Goal: Communication & Community: Share content

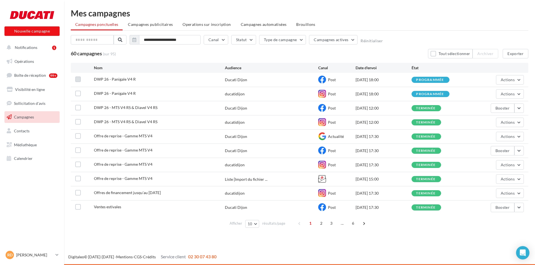
click at [78, 79] on label at bounding box center [78, 80] width 6 height 6
click at [78, 96] on div at bounding box center [78, 94] width 6 height 7
click at [77, 96] on label at bounding box center [78, 94] width 6 height 6
click at [515, 80] on button "Actions" at bounding box center [510, 79] width 28 height 9
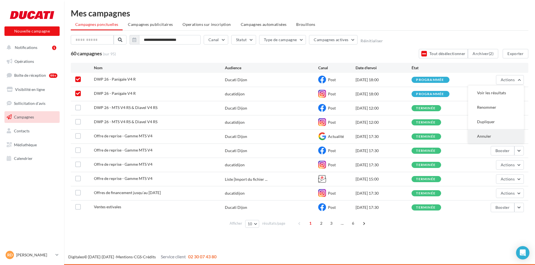
click at [501, 135] on button "Annuler" at bounding box center [496, 136] width 56 height 14
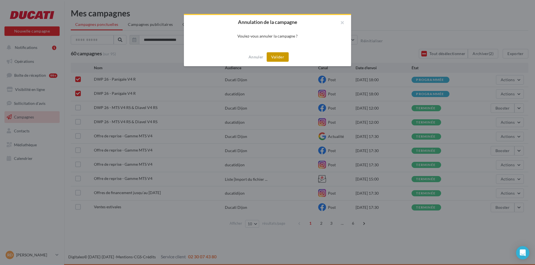
click at [277, 56] on button "Valider" at bounding box center [278, 56] width 22 height 9
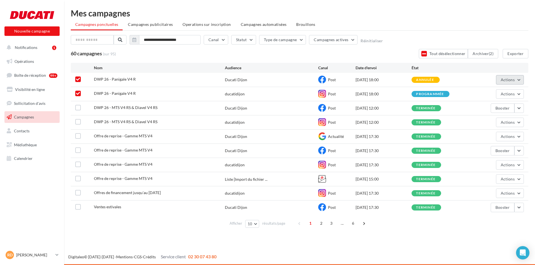
click at [518, 83] on button "Actions" at bounding box center [510, 79] width 28 height 9
click at [514, 74] on div "DWP 26 - Panigale V4 R Ducati Dijon Post 23/09/2025 18:00 annulée Actions Voir …" at bounding box center [299, 80] width 457 height 14
click at [512, 92] on span "Actions" at bounding box center [507, 94] width 14 height 5
click at [487, 155] on button "Annuler" at bounding box center [496, 150] width 56 height 14
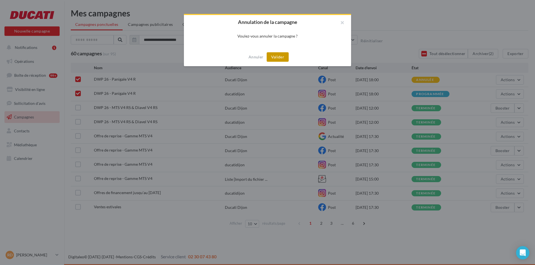
click at [284, 57] on button "Valider" at bounding box center [278, 56] width 22 height 9
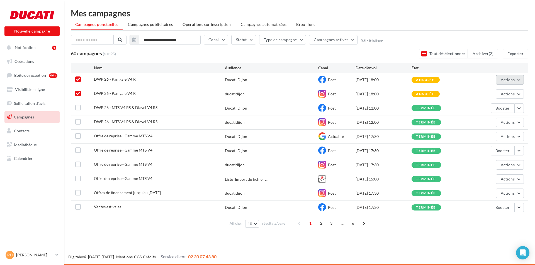
click at [509, 79] on span "Actions" at bounding box center [507, 79] width 14 height 5
click at [34, 49] on span "Notifications" at bounding box center [26, 47] width 23 height 5
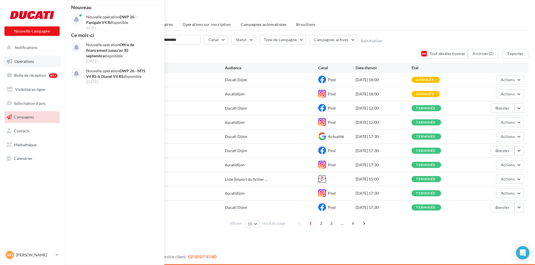
click at [31, 65] on link "Opérations" at bounding box center [31, 62] width 57 height 12
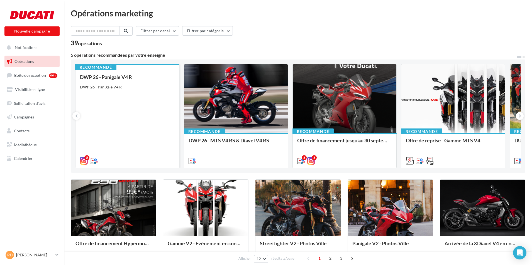
click at [140, 108] on div "DWP 26 - Panigale V4 R DWP 26 - Panigale V4 R" at bounding box center [127, 118] width 95 height 89
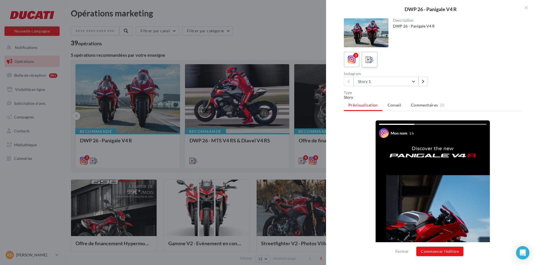
click at [365, 58] on icon at bounding box center [369, 60] width 8 height 8
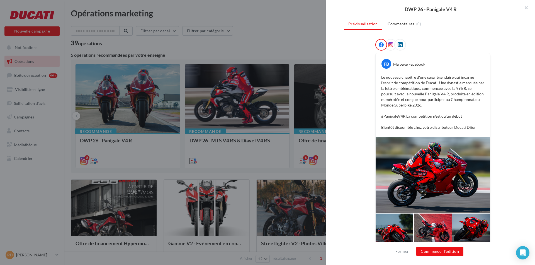
scroll to position [81, 0]
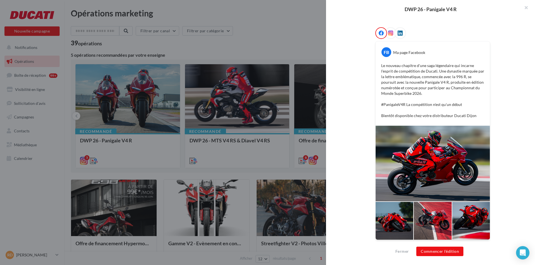
click at [453, 258] on div "Fermer Commencer l'édition" at bounding box center [430, 254] width 209 height 23
click at [452, 254] on button "Commencer l'édition" at bounding box center [439, 251] width 47 height 9
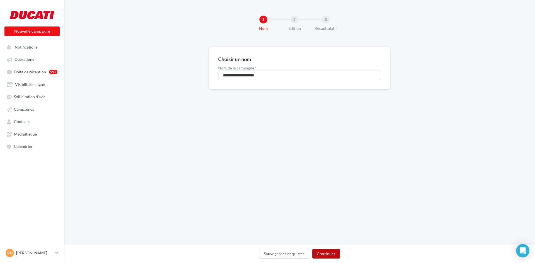
click at [331, 252] on button "Continuer" at bounding box center [326, 253] width 28 height 9
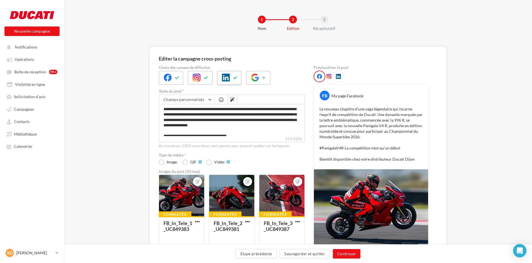
click at [230, 80] on div at bounding box center [229, 78] width 25 height 14
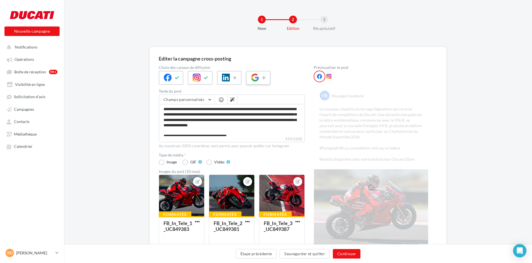
click at [256, 75] on icon at bounding box center [255, 78] width 8 height 8
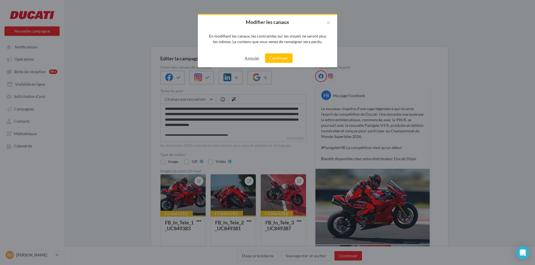
click at [256, 57] on button "Annuler" at bounding box center [251, 58] width 19 height 7
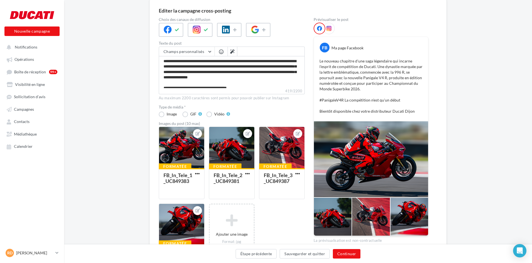
scroll to position [56, 0]
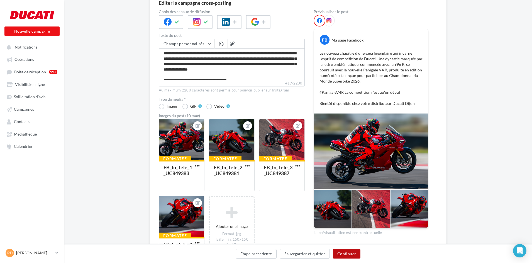
click at [346, 254] on button "Continuer" at bounding box center [347, 253] width 28 height 9
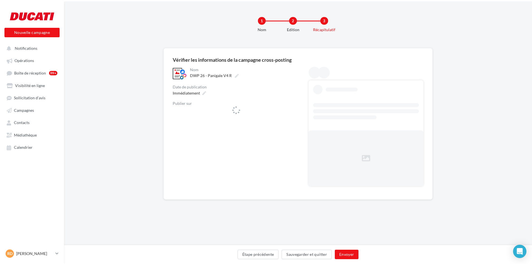
scroll to position [0, 0]
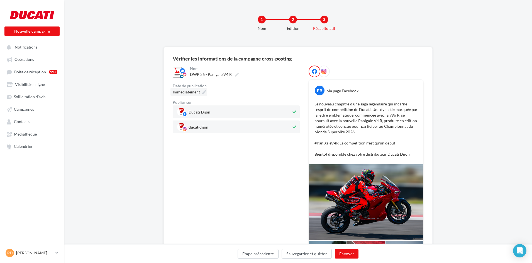
click at [204, 90] on icon at bounding box center [204, 92] width 4 height 4
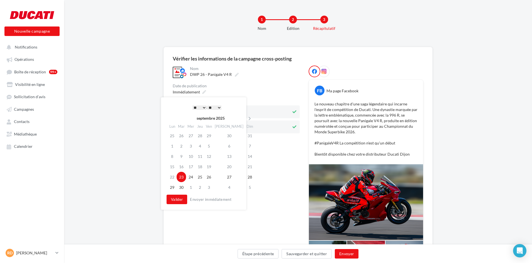
click at [218, 106] on select "** ** ** ** ** **" at bounding box center [214, 107] width 14 height 4
click at [183, 198] on button "Valider" at bounding box center [177, 198] width 21 height 9
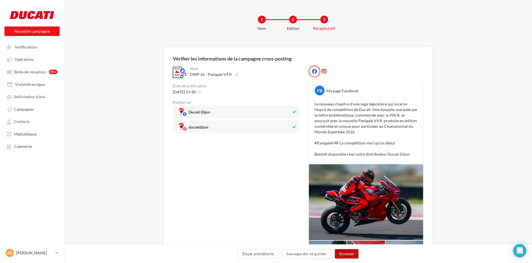
click at [351, 253] on button "Envoyer" at bounding box center [347, 253] width 24 height 9
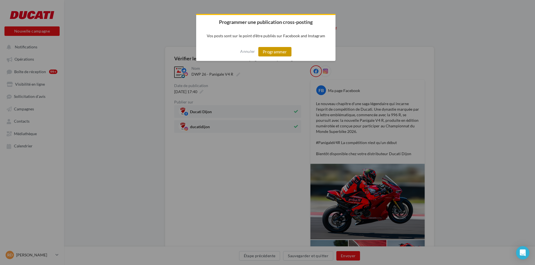
click at [270, 51] on button "Programmer" at bounding box center [274, 51] width 33 height 9
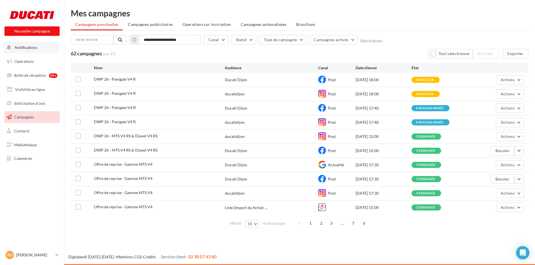
click at [29, 47] on span "Notifications" at bounding box center [26, 47] width 23 height 5
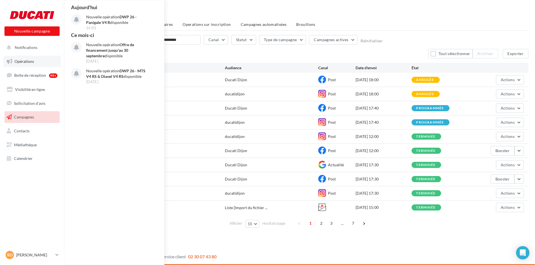
click at [33, 62] on span "Opérations" at bounding box center [23, 61] width 19 height 5
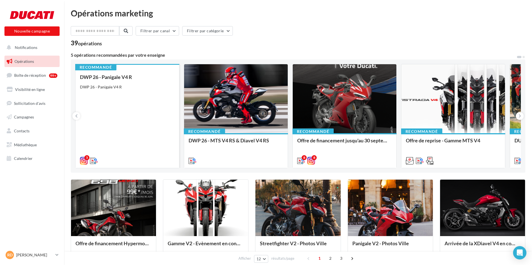
click at [154, 94] on div "DWP 26 - Panigale V4 R DWP 26 - Panigale V4 R" at bounding box center [127, 118] width 95 height 89
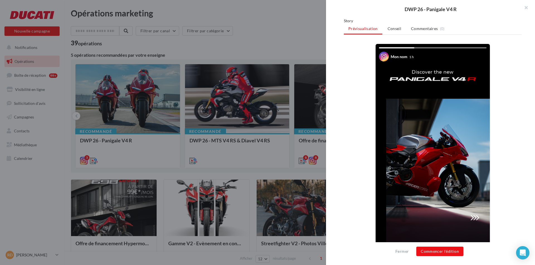
scroll to position [84, 0]
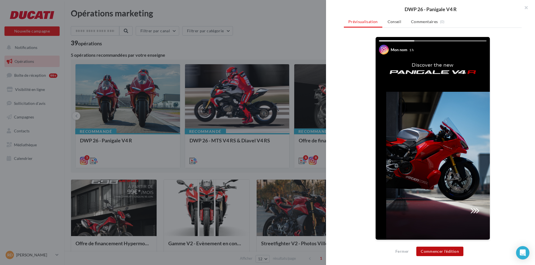
click at [454, 248] on button "Commencer l'édition" at bounding box center [439, 251] width 47 height 9
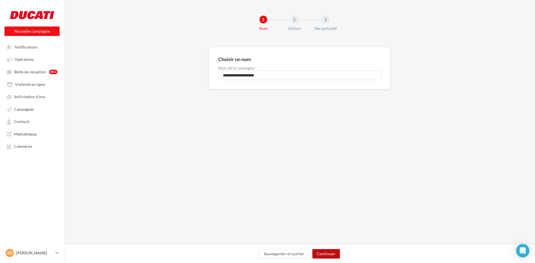
click at [337, 250] on button "Continuer" at bounding box center [326, 253] width 28 height 9
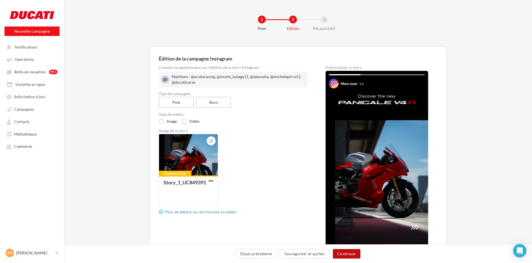
click at [342, 253] on button "Continuer" at bounding box center [347, 253] width 28 height 9
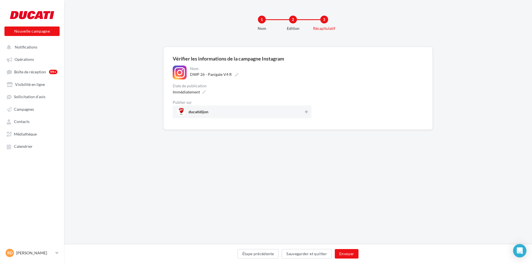
click at [309, 113] on div "ducatidijon" at bounding box center [242, 111] width 139 height 13
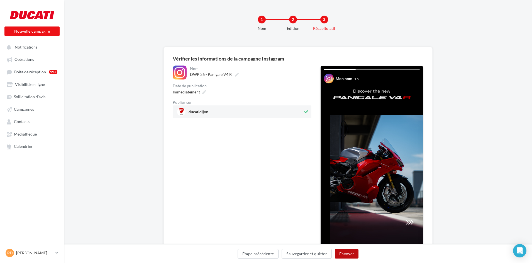
click at [349, 251] on button "Envoyer" at bounding box center [347, 253] width 24 height 9
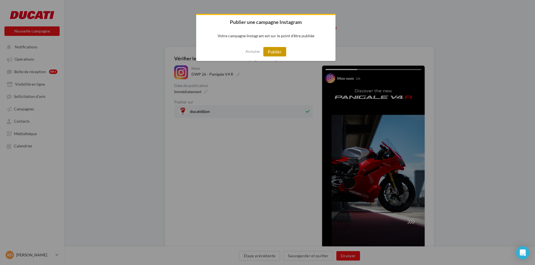
click at [279, 53] on button "Publier" at bounding box center [274, 51] width 23 height 9
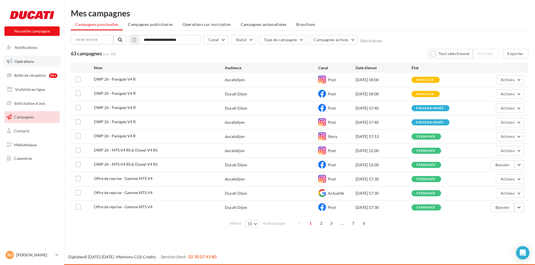
click at [30, 64] on link "Opérations" at bounding box center [31, 62] width 57 height 12
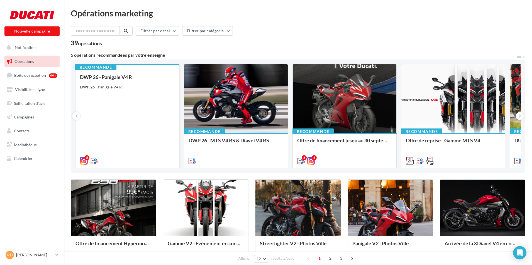
click at [136, 103] on div "DWP 26 - Panigale V4 R DWP 26 - Panigale V4 R" at bounding box center [127, 118] width 95 height 89
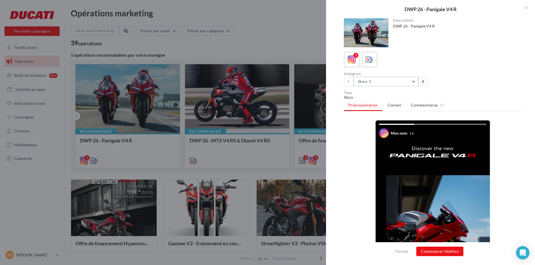
click at [384, 80] on button "Story 1" at bounding box center [385, 81] width 65 height 9
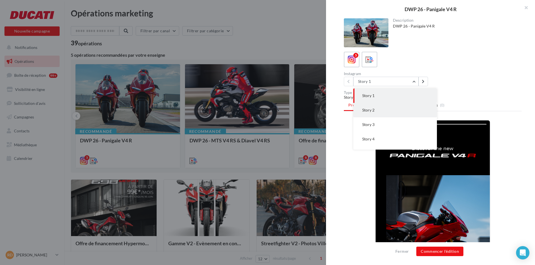
click at [379, 108] on button "Story 2" at bounding box center [395, 110] width 84 height 14
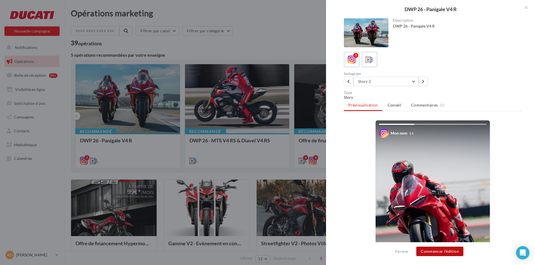
click at [444, 250] on button "Commencer l'édition" at bounding box center [439, 251] width 47 height 9
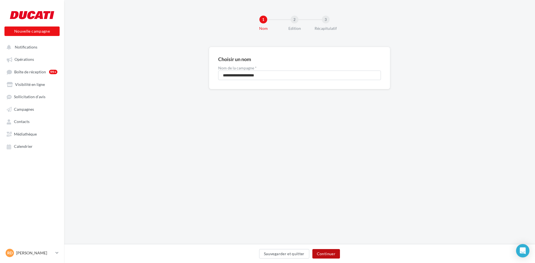
click at [332, 251] on button "Continuer" at bounding box center [326, 253] width 28 height 9
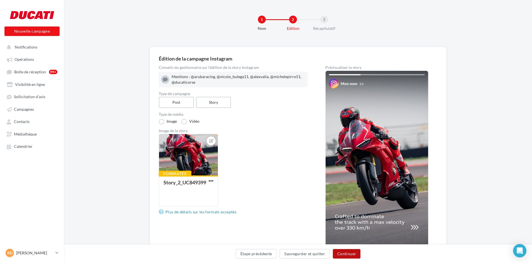
click at [336, 252] on button "Continuer" at bounding box center [347, 253] width 28 height 9
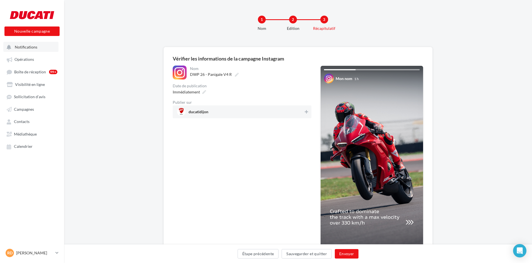
click at [36, 46] on button "Notifications" at bounding box center [30, 47] width 55 height 10
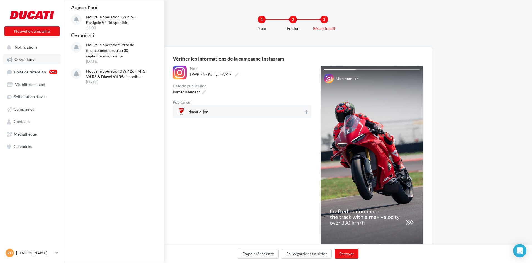
click at [35, 58] on link "Opérations" at bounding box center [31, 59] width 57 height 10
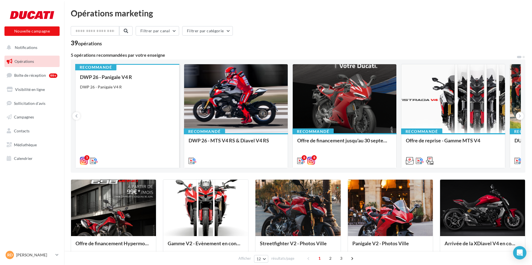
click at [108, 110] on div "DWP 26 - Panigale V4 R DWP 26 - Panigale V4 R" at bounding box center [127, 118] width 95 height 89
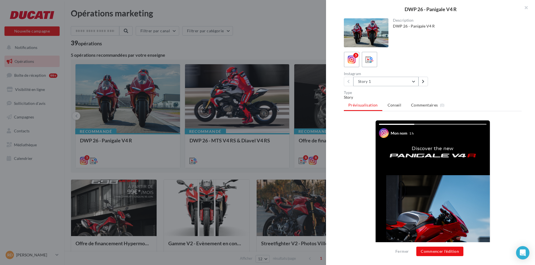
click at [382, 85] on button "Story 1" at bounding box center [385, 81] width 65 height 9
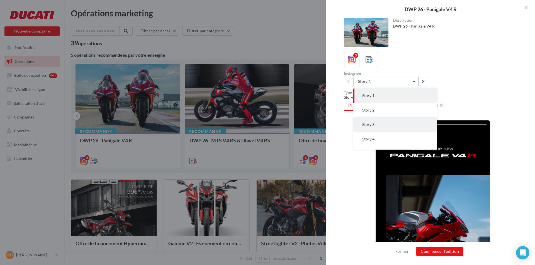
click at [390, 131] on button "Story 3" at bounding box center [395, 125] width 84 height 14
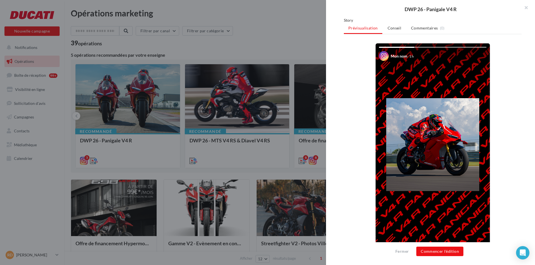
scroll to position [84, 0]
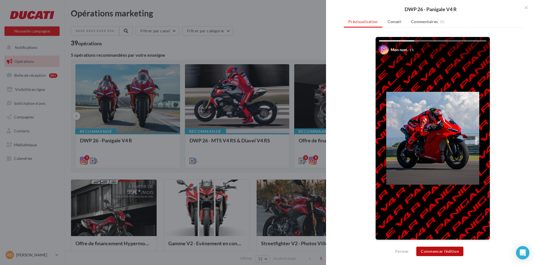
click at [446, 252] on button "Commencer l'édition" at bounding box center [439, 251] width 47 height 9
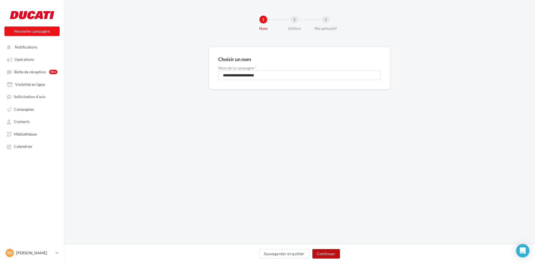
click at [336, 256] on button "Continuer" at bounding box center [326, 253] width 28 height 9
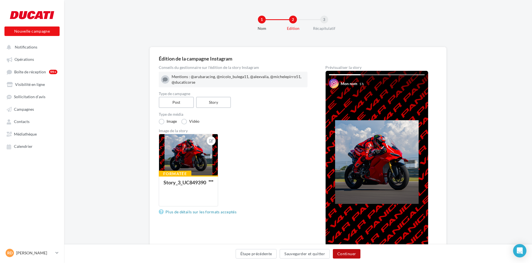
click at [347, 251] on button "Continuer" at bounding box center [347, 253] width 28 height 9
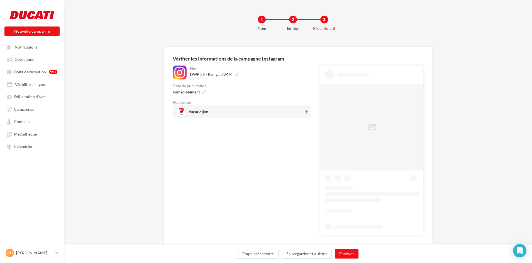
click at [306, 113] on icon at bounding box center [306, 112] width 3 height 4
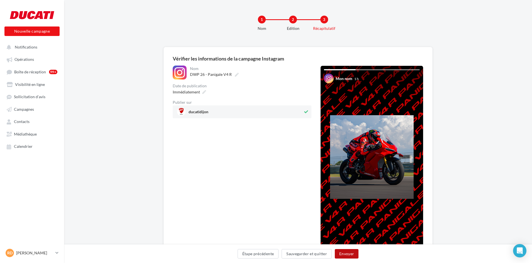
click at [353, 254] on button "Envoyer" at bounding box center [347, 253] width 24 height 9
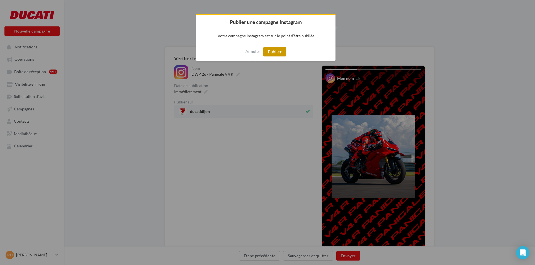
click at [275, 53] on button "Publier" at bounding box center [274, 51] width 23 height 9
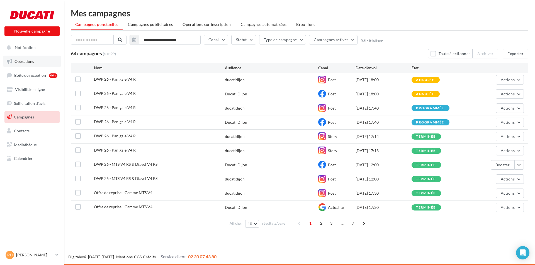
click at [24, 60] on span "Opérations" at bounding box center [23, 61] width 19 height 5
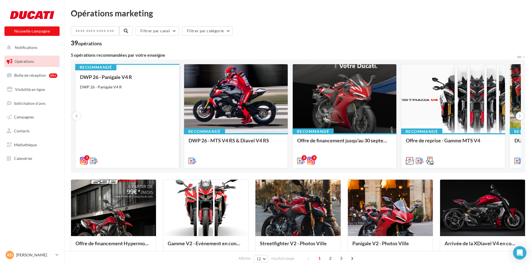
click at [118, 87] on div "DWP 26 - Panigale V4 R" at bounding box center [127, 87] width 95 height 6
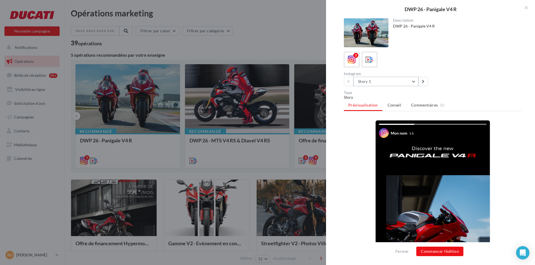
click at [379, 82] on button "Story 1" at bounding box center [385, 81] width 65 height 9
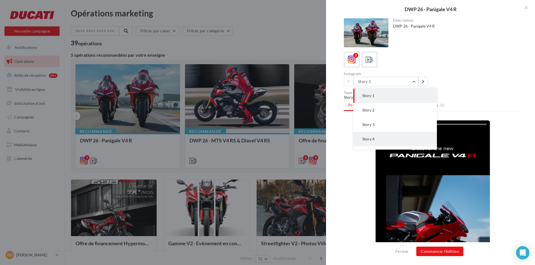
click at [390, 138] on button "Story 4" at bounding box center [395, 139] width 84 height 14
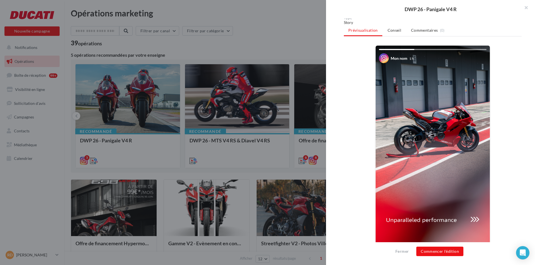
scroll to position [84, 0]
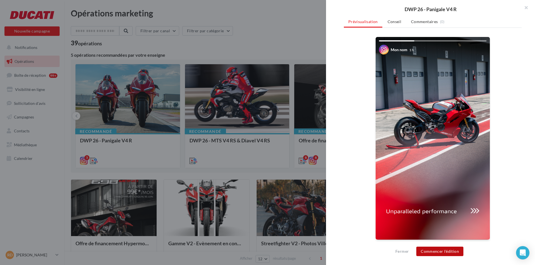
click at [446, 256] on button "Commencer l'édition" at bounding box center [439, 251] width 47 height 9
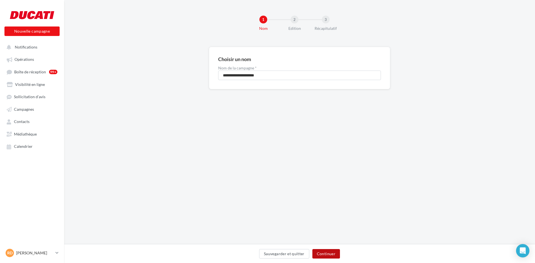
click at [325, 251] on button "Continuer" at bounding box center [326, 253] width 28 height 9
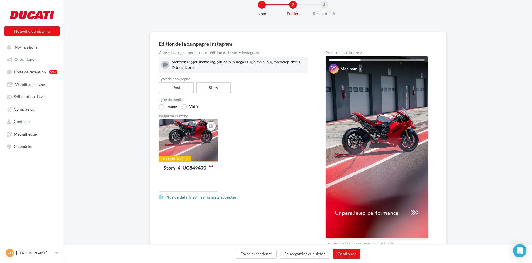
scroll to position [28, 0]
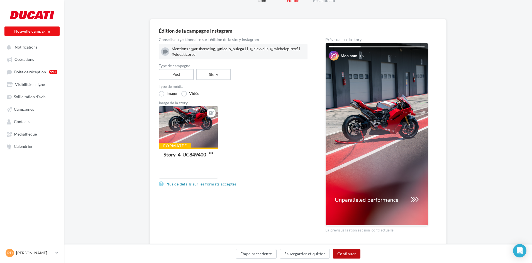
click at [341, 250] on button "Continuer" at bounding box center [347, 253] width 28 height 9
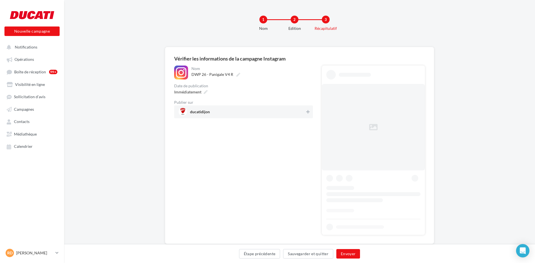
click at [308, 95] on div "Immédiatement" at bounding box center [243, 92] width 139 height 8
click at [311, 111] on div "ducatidijon" at bounding box center [242, 111] width 139 height 13
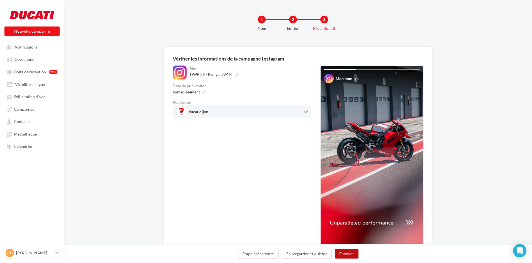
click at [346, 250] on button "Envoyer" at bounding box center [347, 253] width 24 height 9
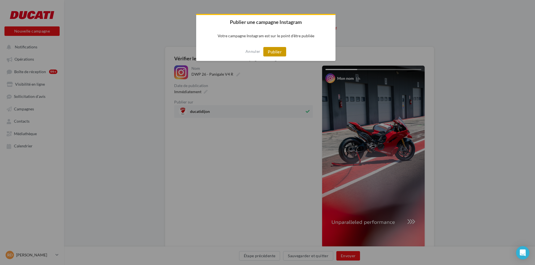
click at [270, 51] on button "Publier" at bounding box center [274, 51] width 23 height 9
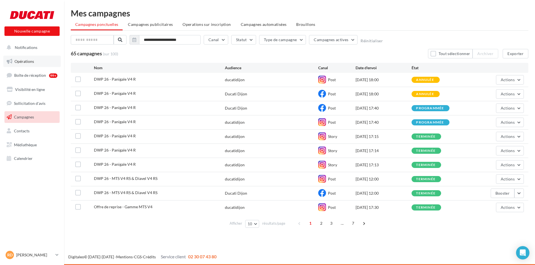
click at [36, 61] on link "Opérations" at bounding box center [31, 62] width 57 height 12
